Goal: Task Accomplishment & Management: Manage account settings

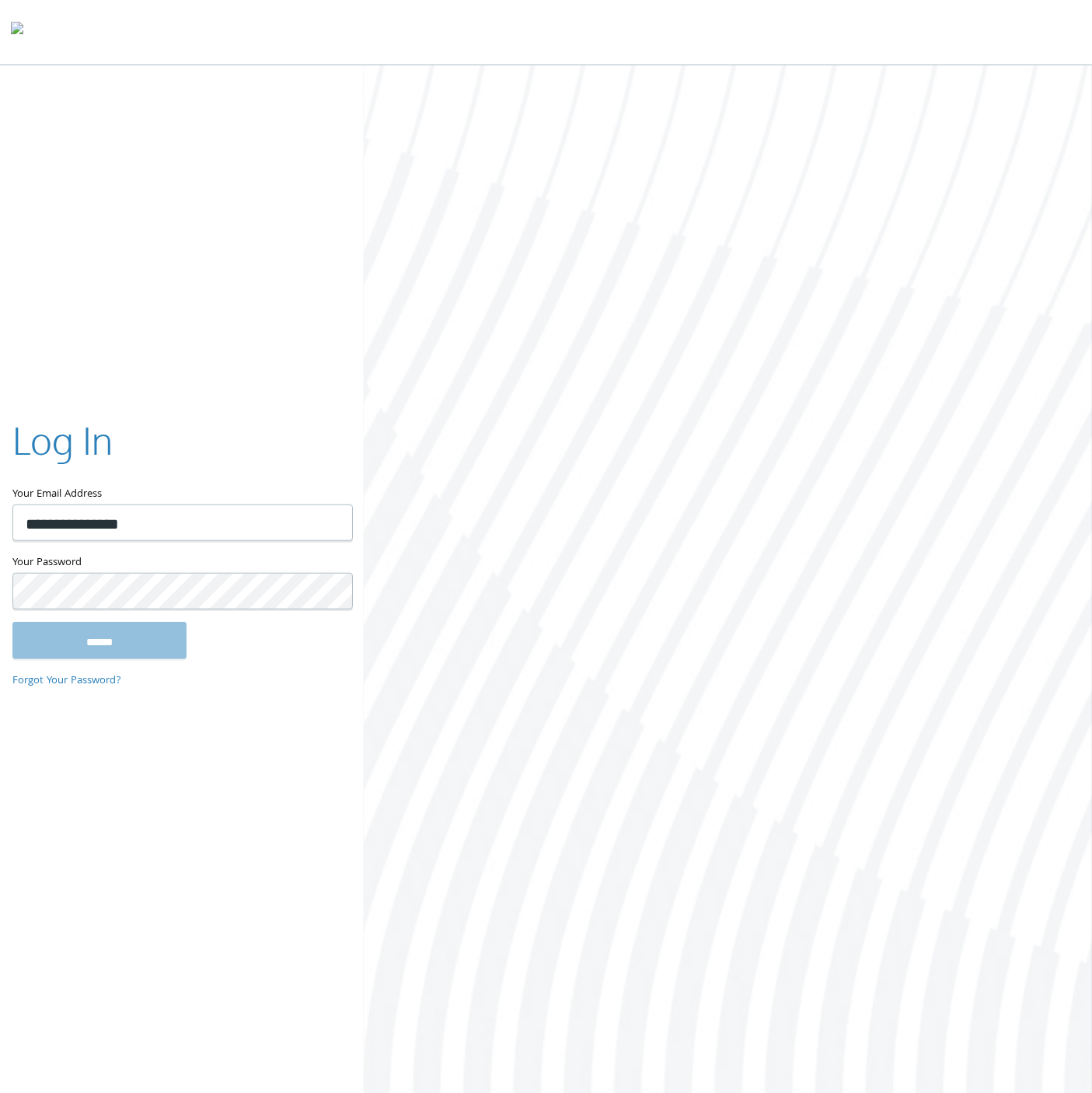
type input "**********"
click at [12, 622] on input "******" at bounding box center [99, 640] width 174 height 38
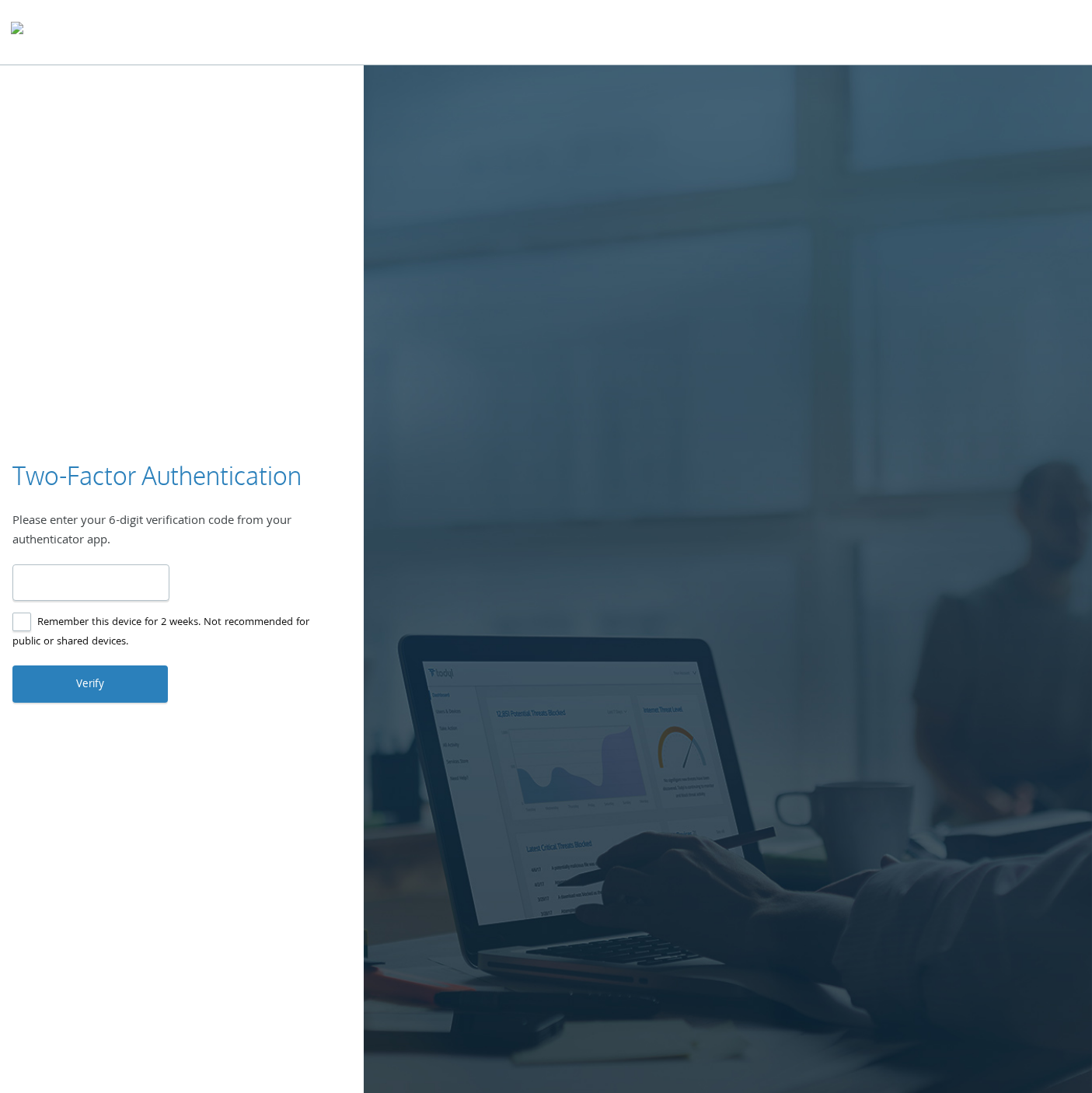
type input "******"
